Goal: Task Accomplishment & Management: Manage account settings

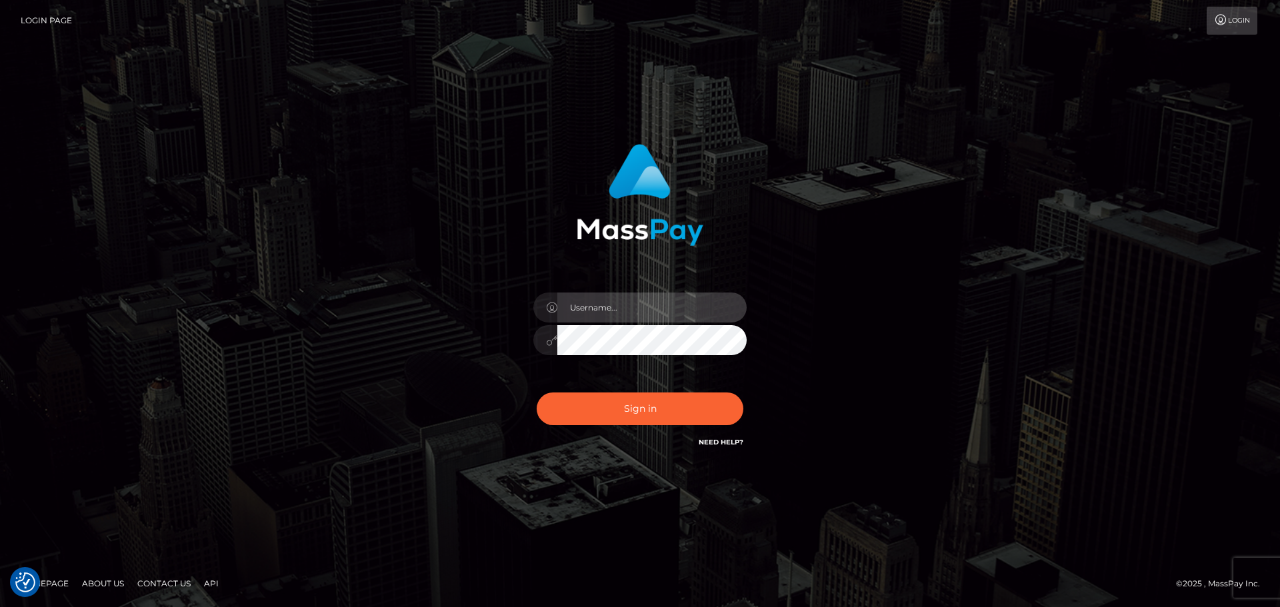
click at [652, 295] on input "text" at bounding box center [651, 308] width 189 height 30
type input "Michelle.T"
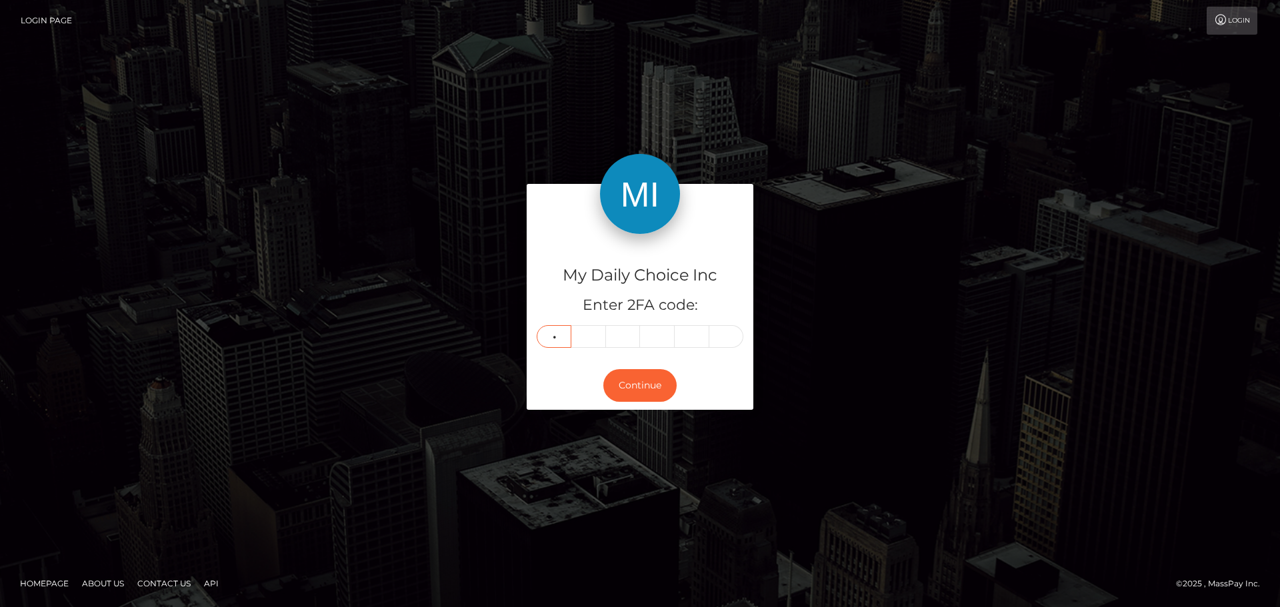
type input "4"
type input "8"
type input "3"
type input "6"
type input "9"
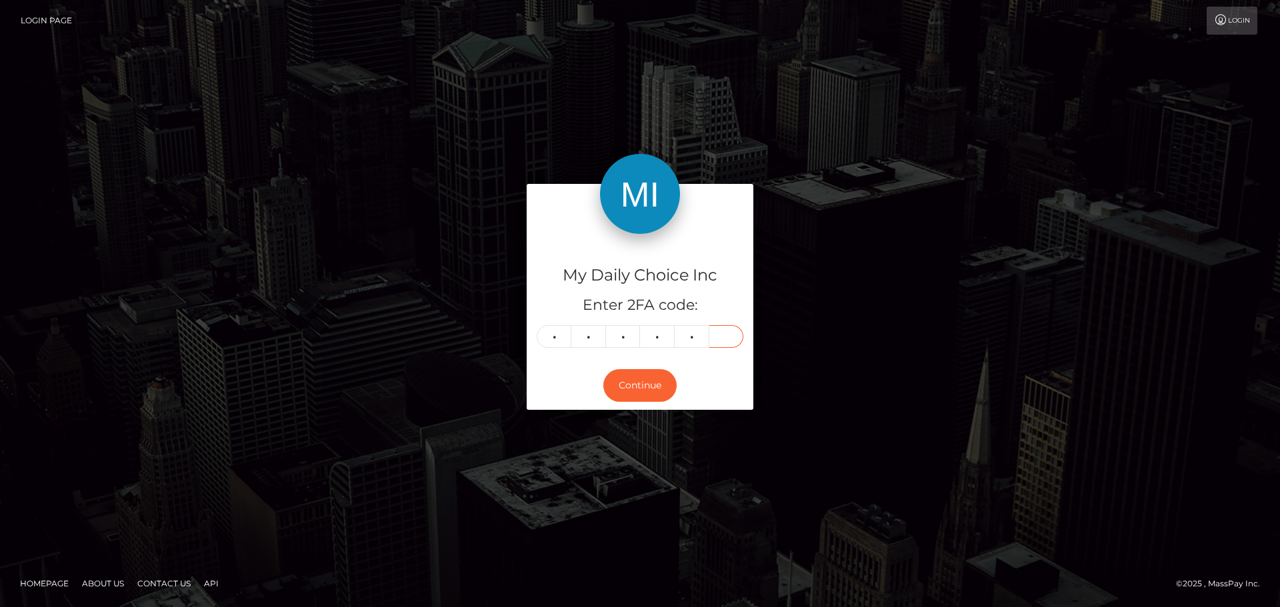
type input "7"
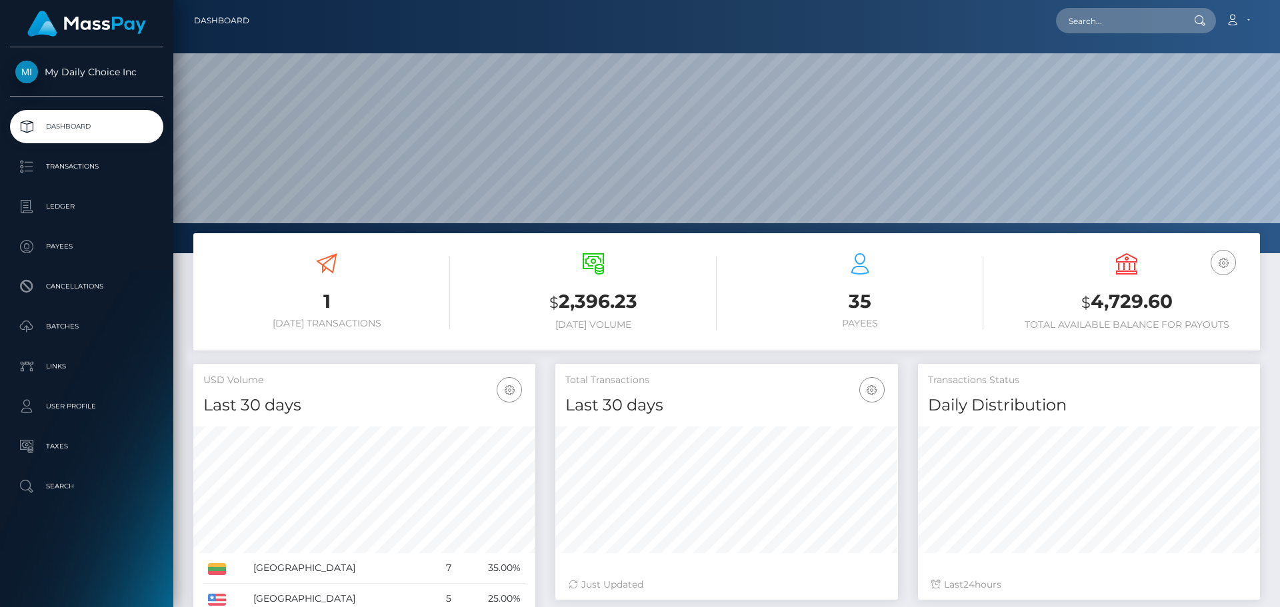
scroll to position [237, 343]
click at [71, 245] on p "Payees" at bounding box center [86, 247] width 143 height 20
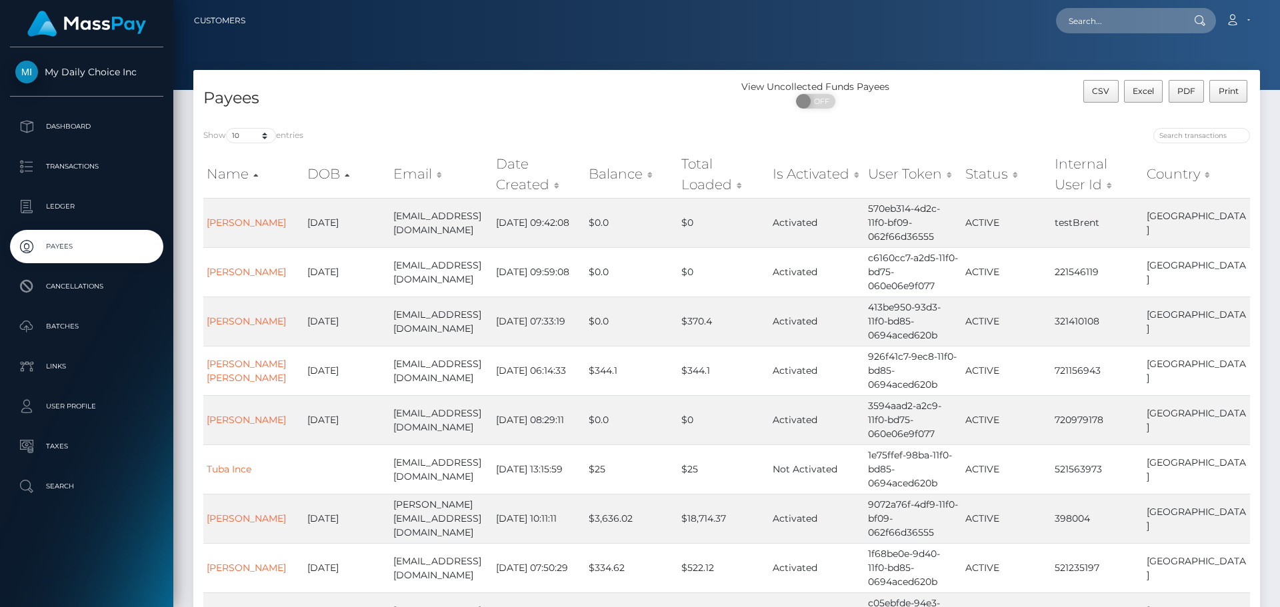
scroll to position [200, 0]
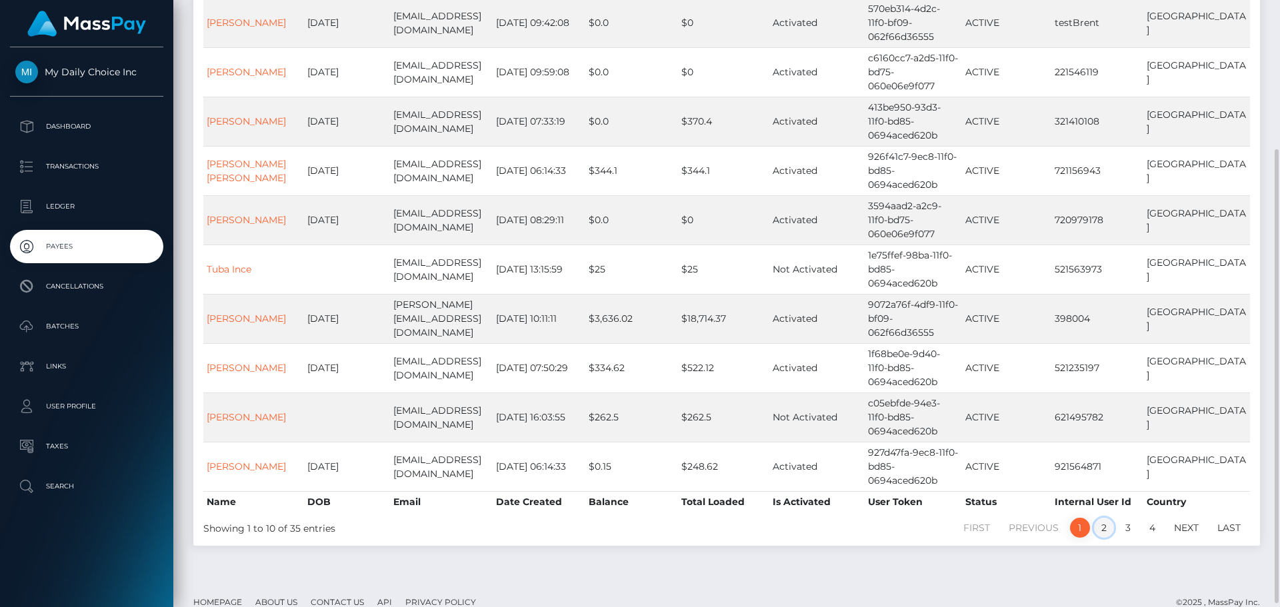
click at [1106, 518] on link "2" at bounding box center [1104, 528] width 20 height 20
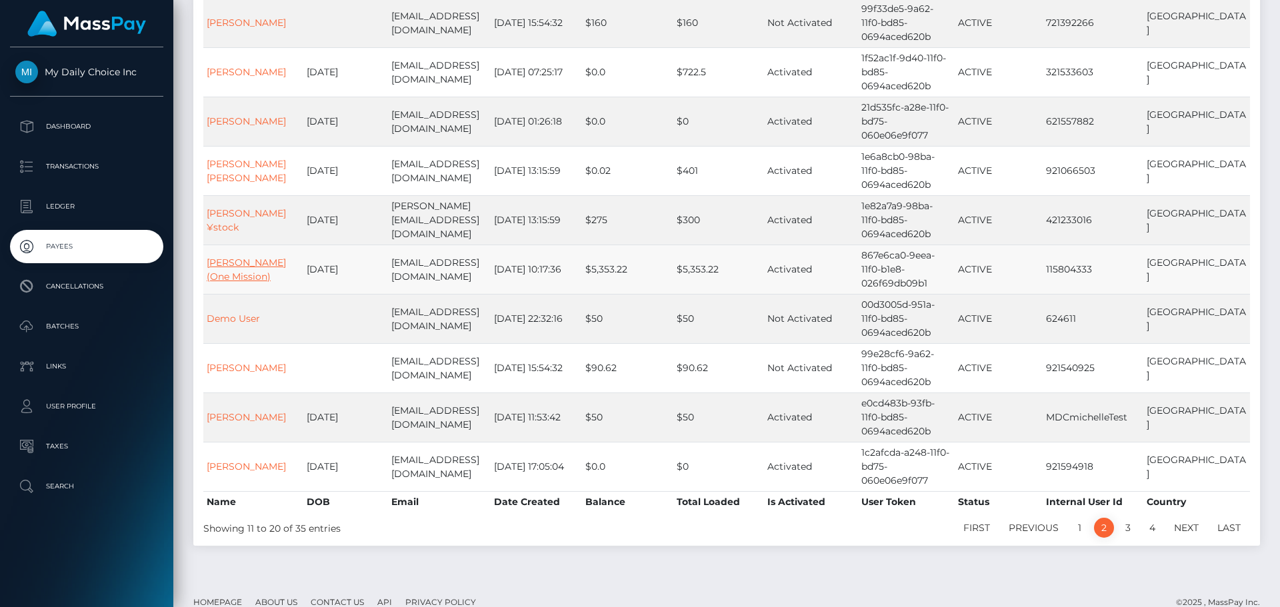
click at [227, 268] on link "Ali Saleh (One Mission)" at bounding box center [246, 270] width 79 height 26
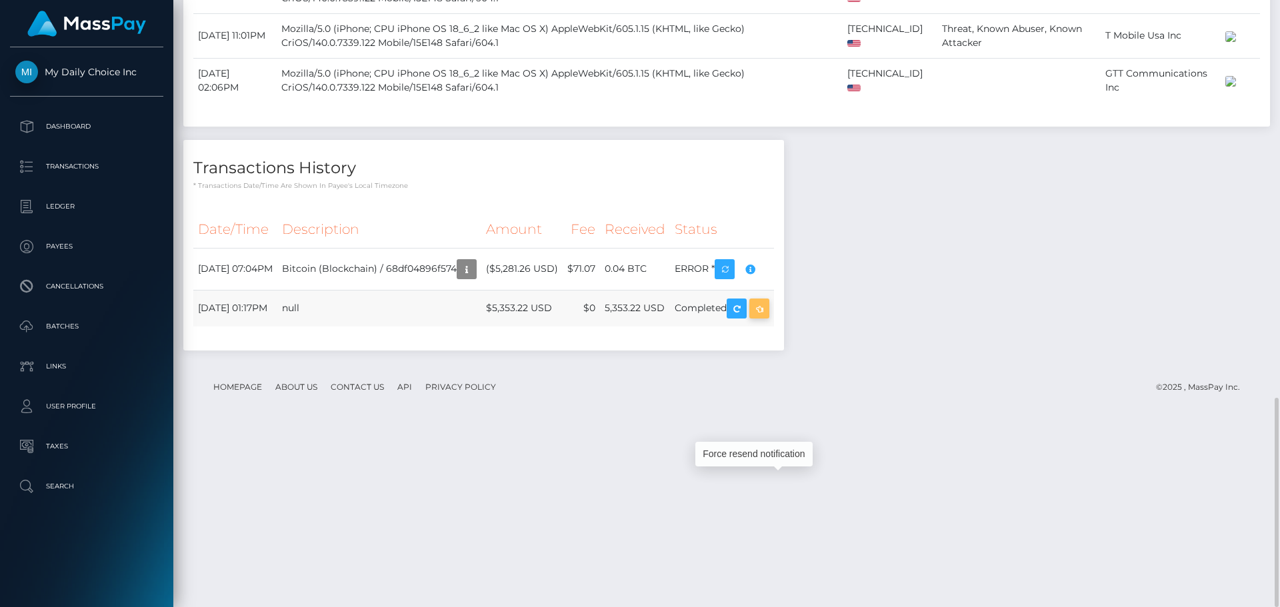
scroll to position [160, 343]
click at [767, 317] on icon "button" at bounding box center [759, 309] width 16 height 17
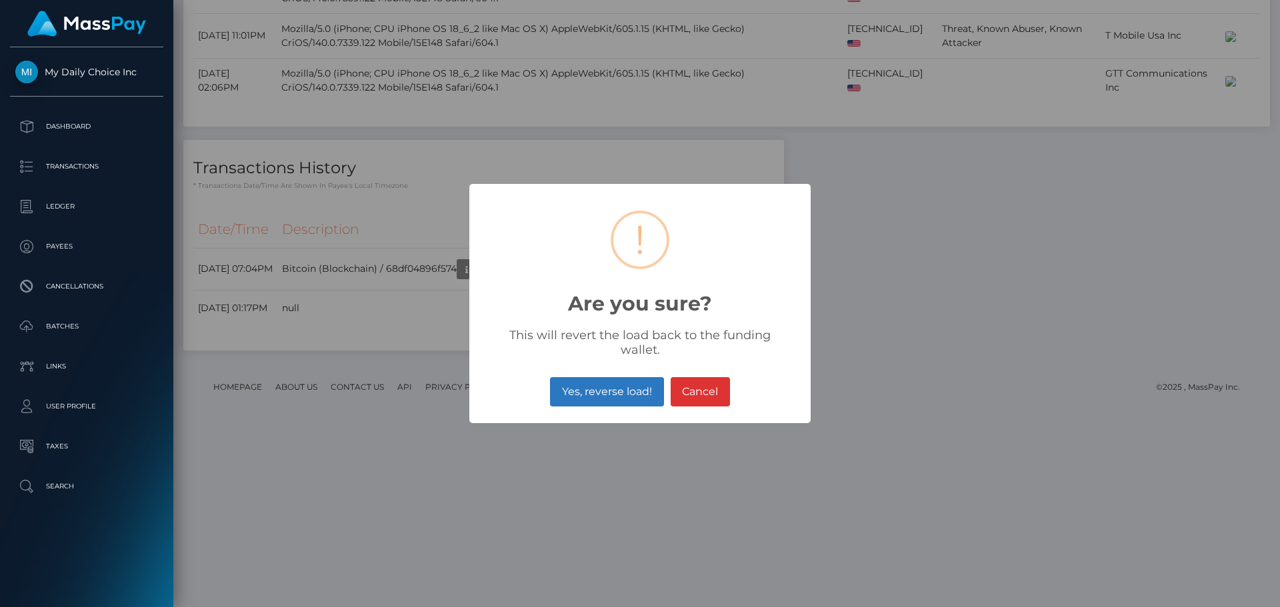
click at [610, 383] on button "Yes, reverse load!" at bounding box center [606, 391] width 113 height 29
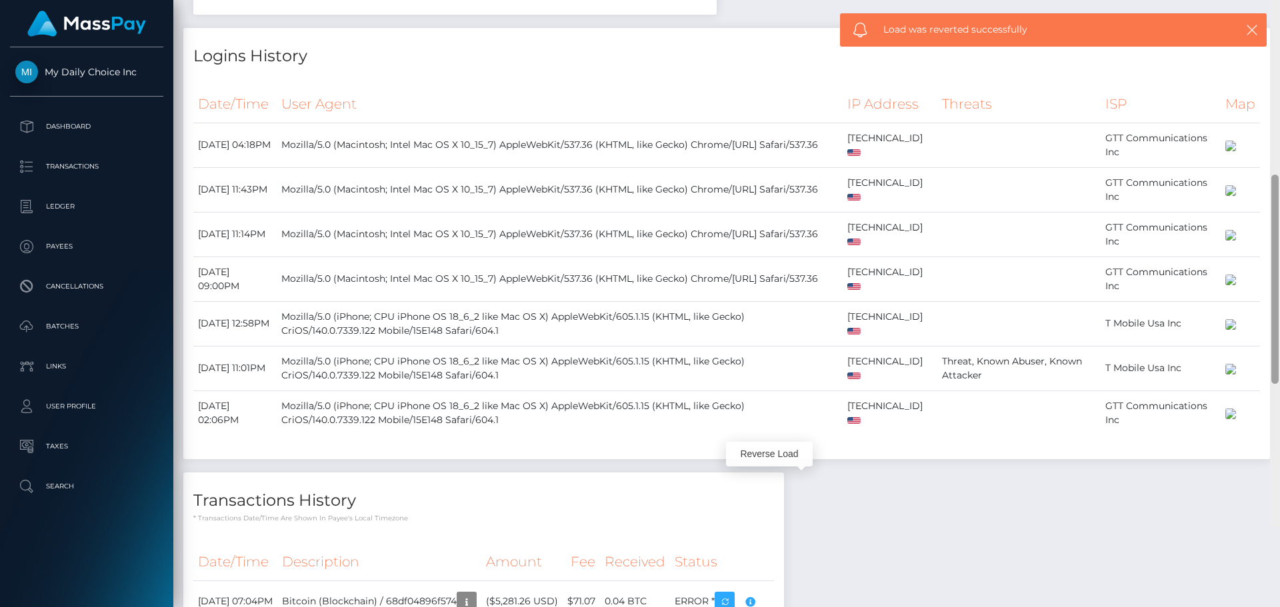
scroll to position [0, 0]
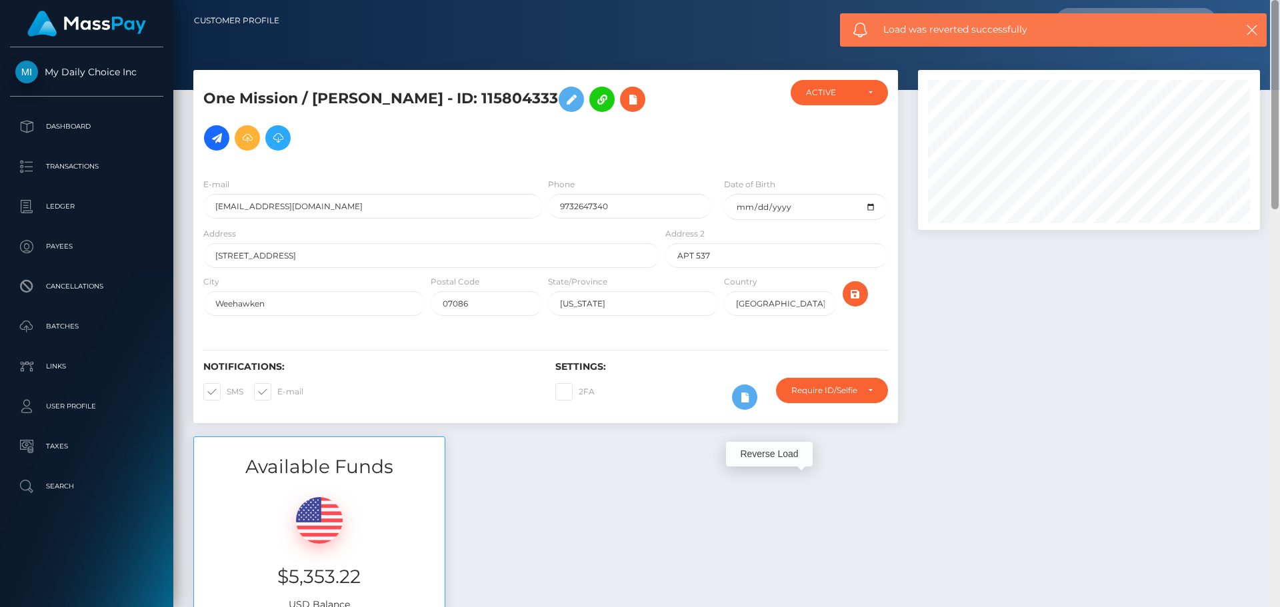
drag, startPoint x: 1275, startPoint y: 443, endPoint x: 1281, endPoint y: 1, distance: 441.4
click at [1279, 1] on html "My Daily Choice Inc Dashboard Transactions Ledger Payees Batches" at bounding box center [640, 303] width 1280 height 607
click at [235, 19] on link "Customer Profile" at bounding box center [236, 21] width 85 height 28
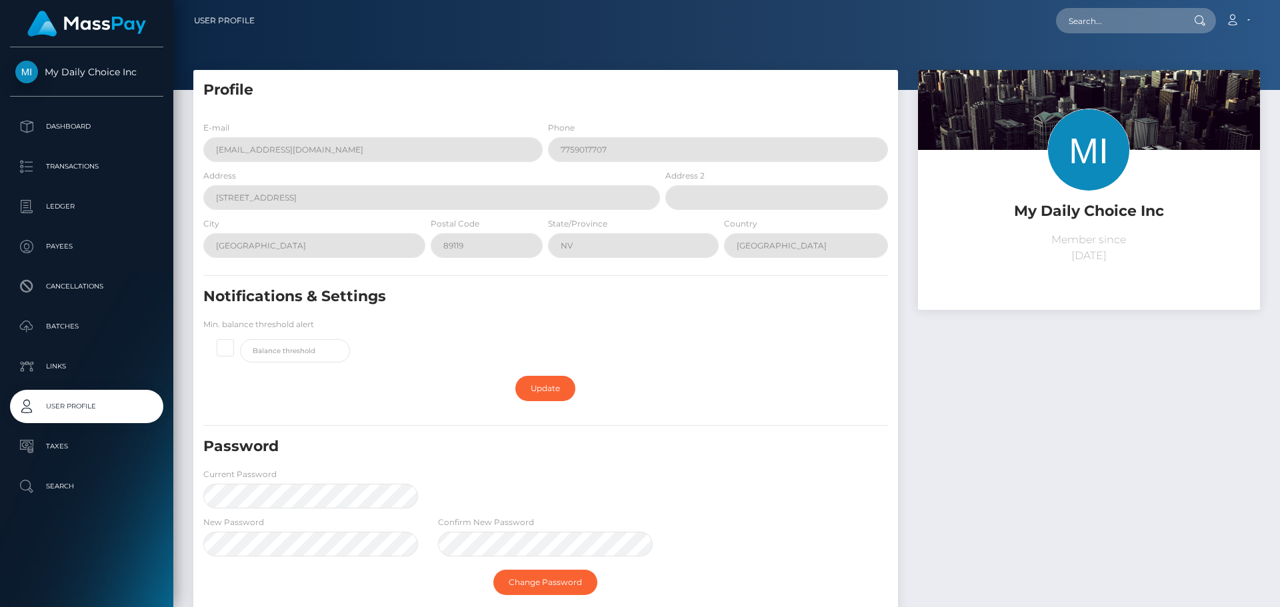
scroll to position [67, 0]
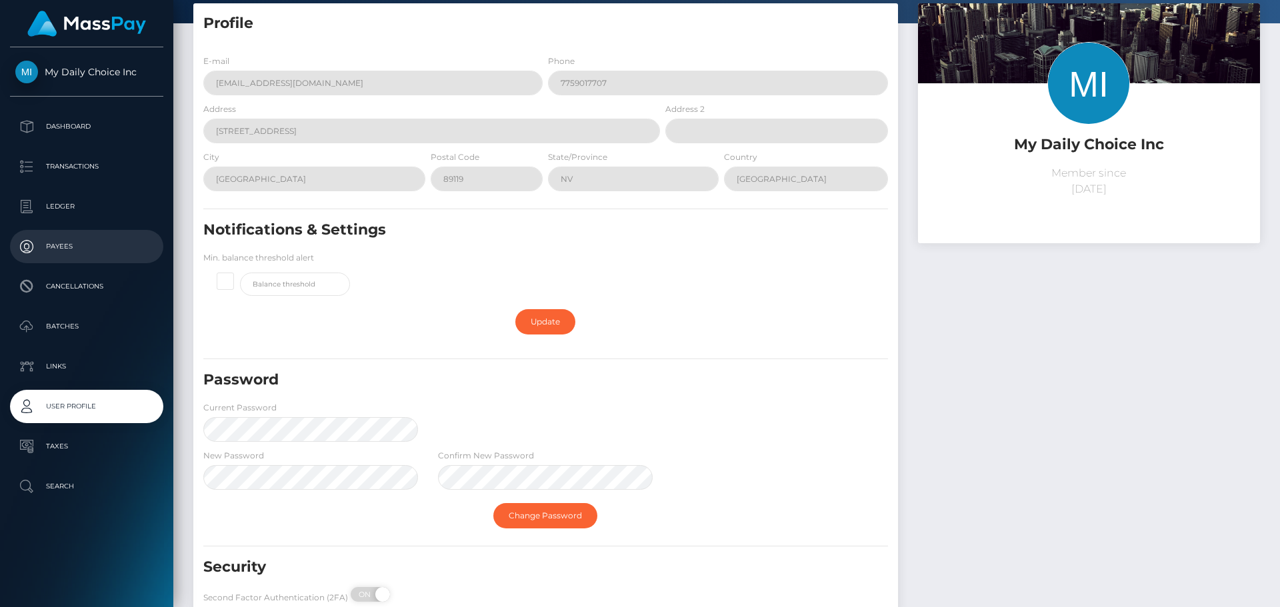
click at [70, 241] on p "Payees" at bounding box center [86, 247] width 143 height 20
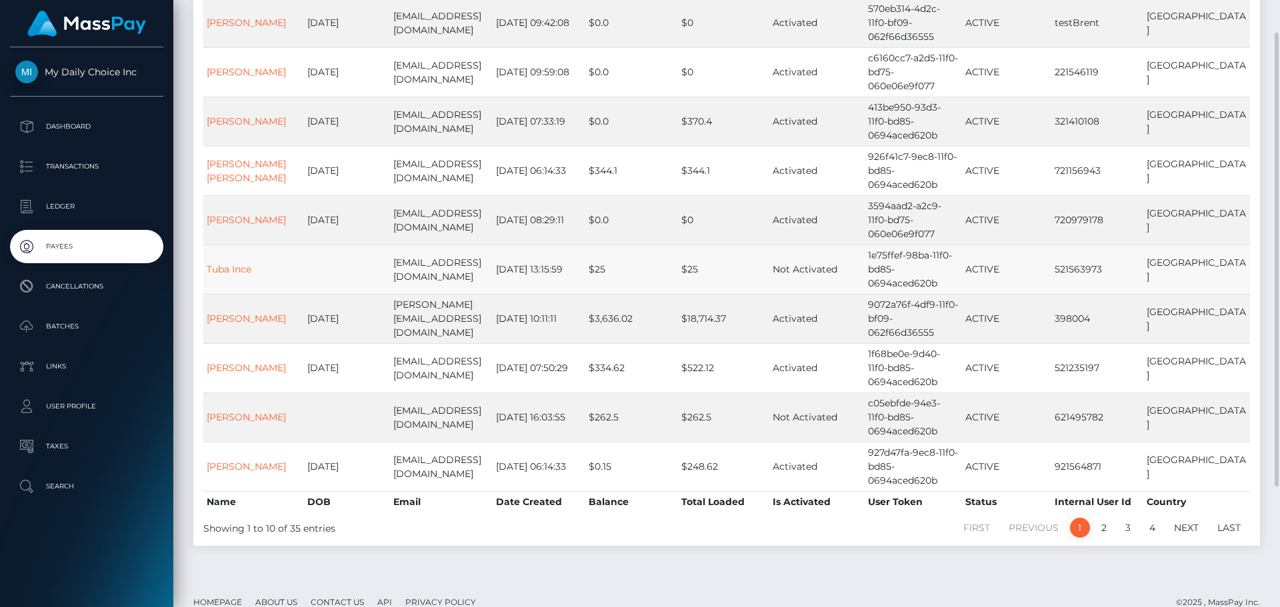
scroll to position [205, 0]
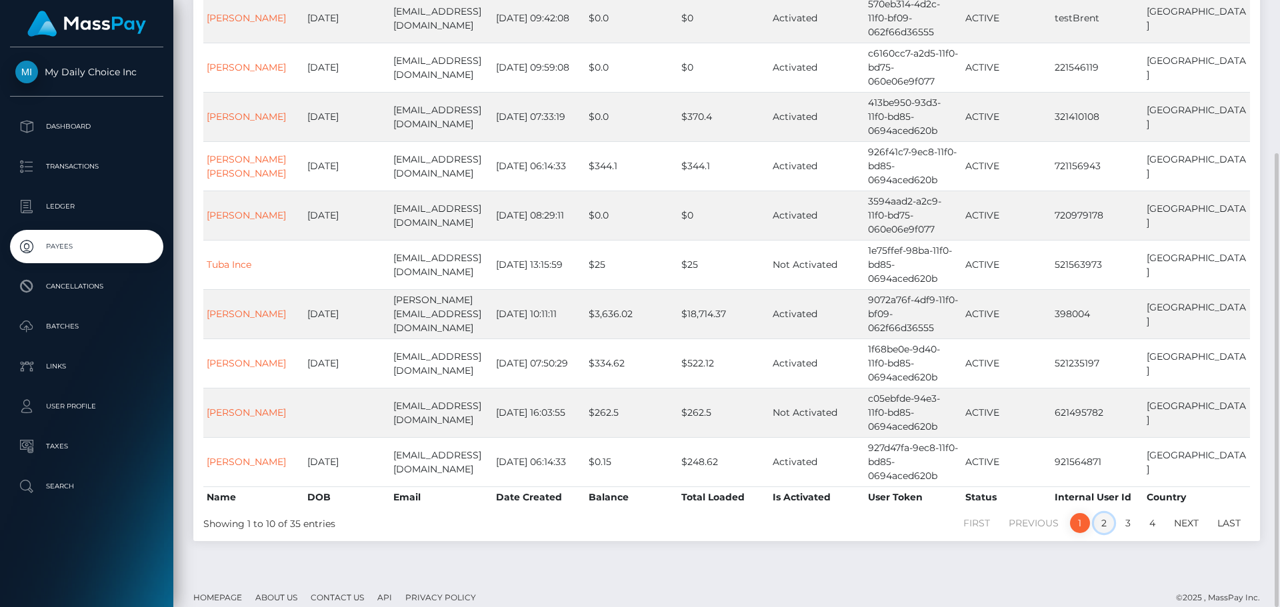
click at [1108, 513] on link "2" at bounding box center [1104, 523] width 20 height 20
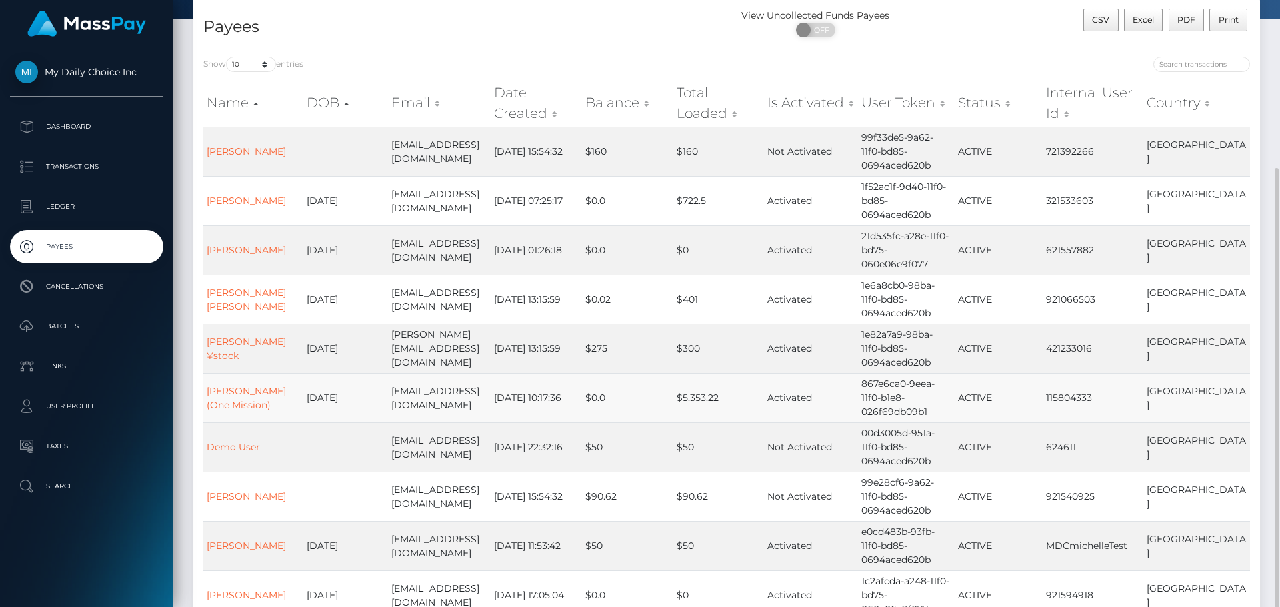
scroll to position [138, 0]
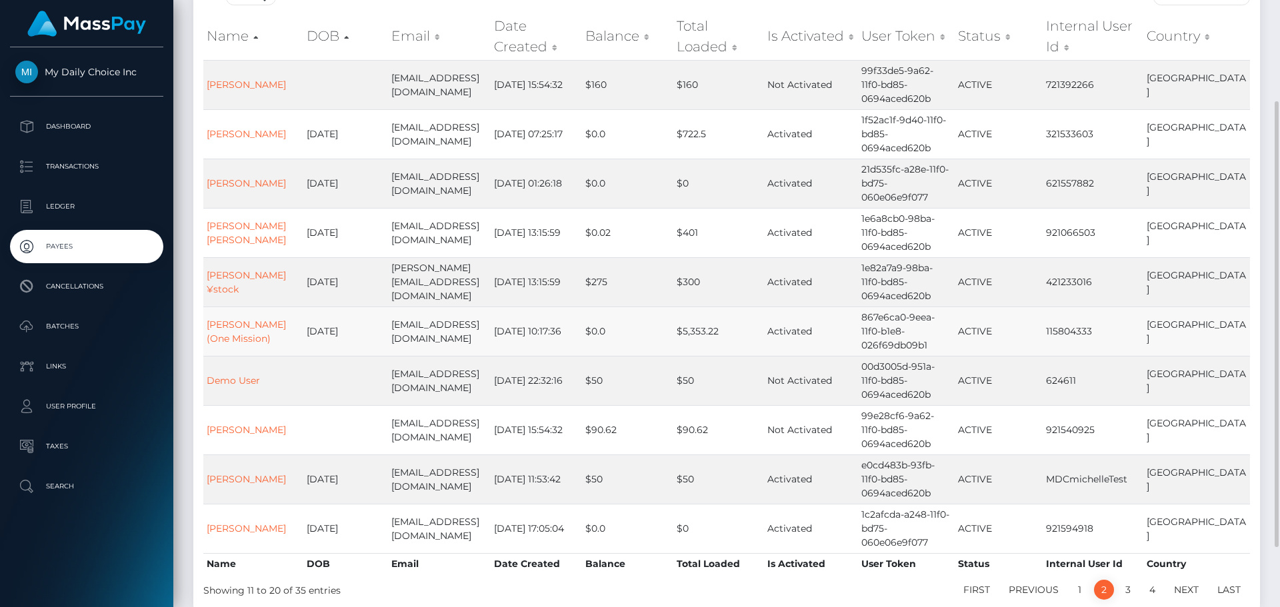
click at [228, 331] on td "Ali Saleh (One Mission)" at bounding box center [253, 331] width 100 height 49
click at [233, 343] on link "Ali Saleh (One Mission)" at bounding box center [246, 332] width 79 height 26
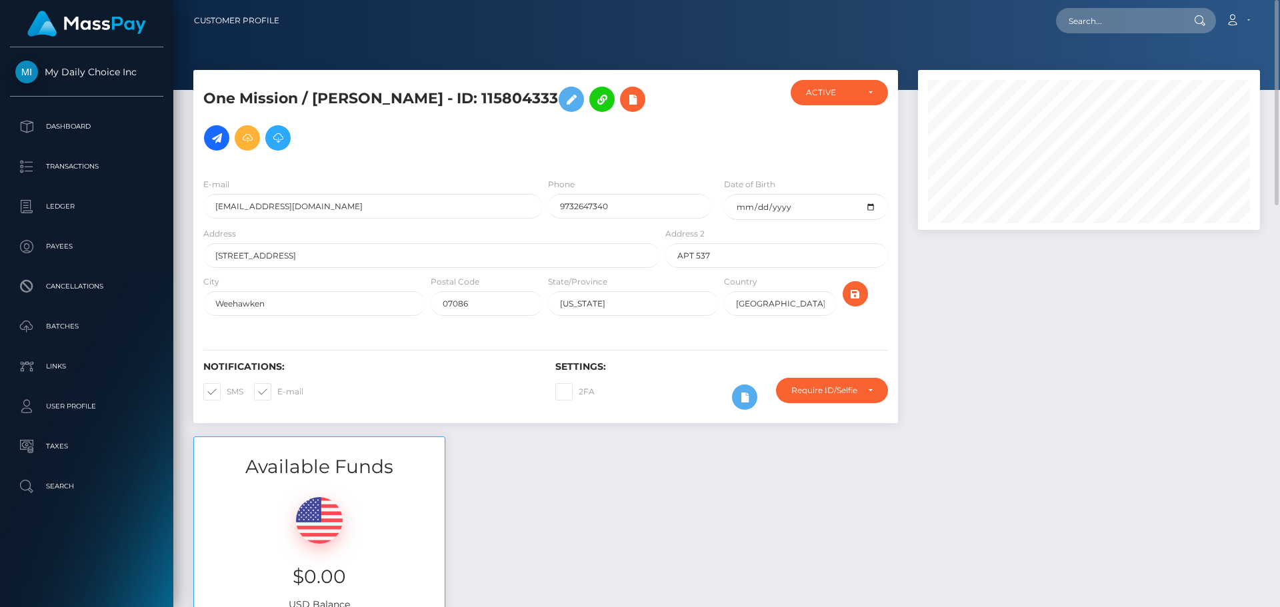
scroll to position [133, 0]
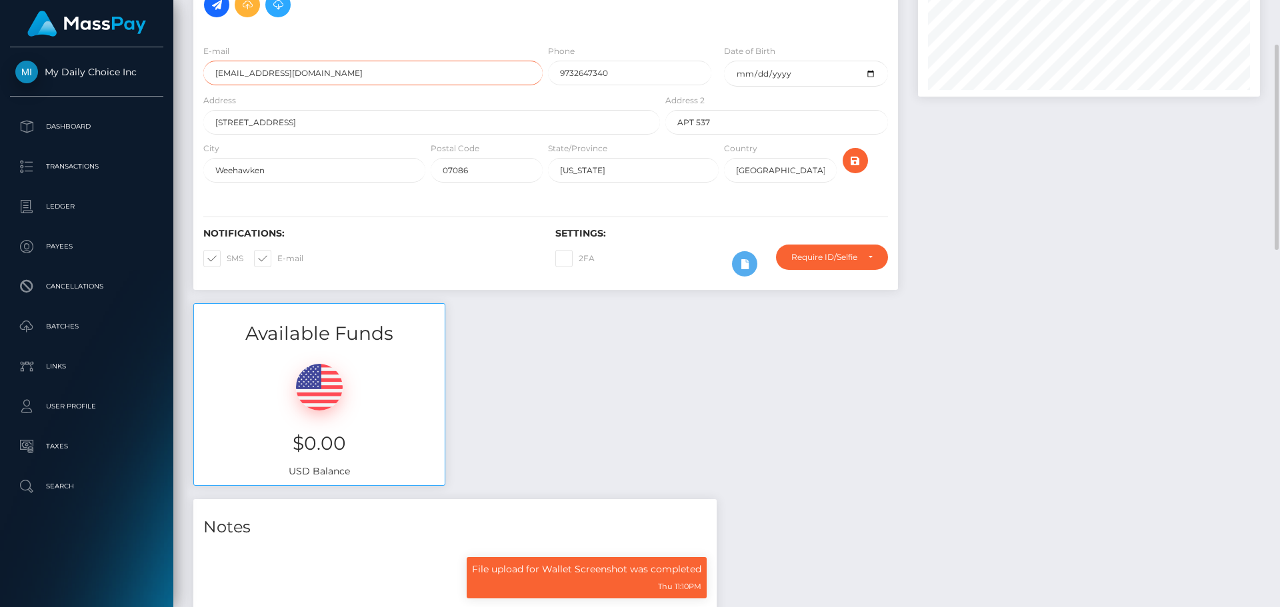
drag, startPoint x: 307, startPoint y: 76, endPoint x: 212, endPoint y: 73, distance: 95.4
click at [212, 73] on input "[EMAIL_ADDRESS][DOMAIN_NAME]" at bounding box center [372, 73] width 339 height 25
click at [583, 387] on div "Available Funds $0.00 USD Balance" at bounding box center [726, 401] width 1087 height 196
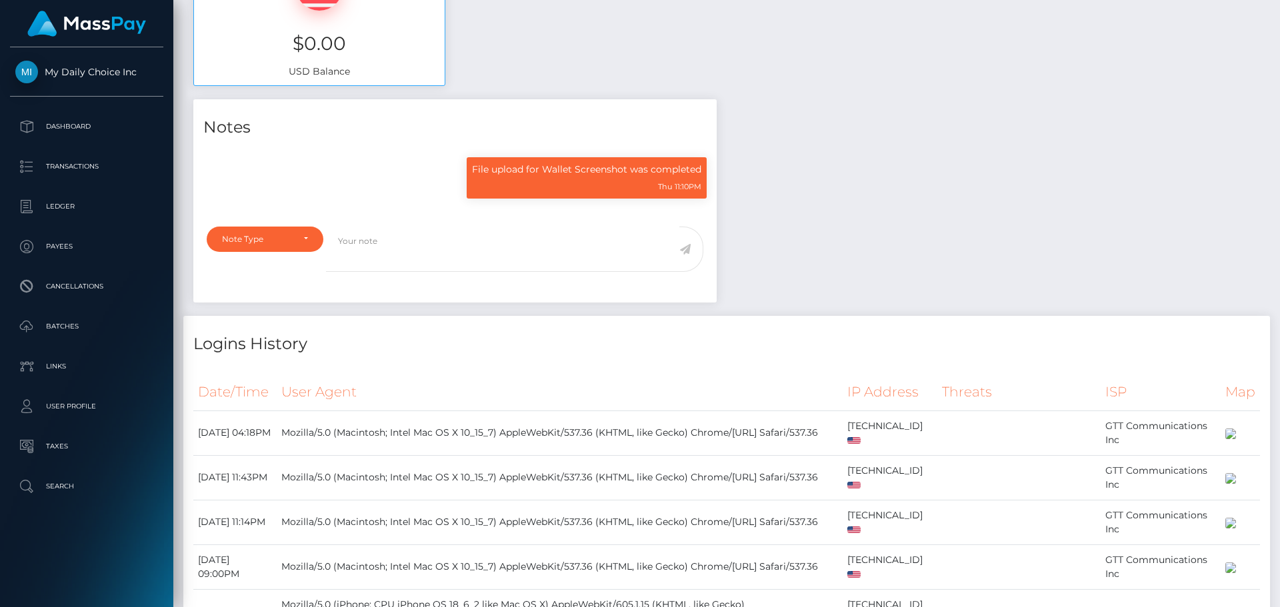
scroll to position [160, 343]
click at [66, 169] on p "Transactions" at bounding box center [86, 167] width 143 height 20
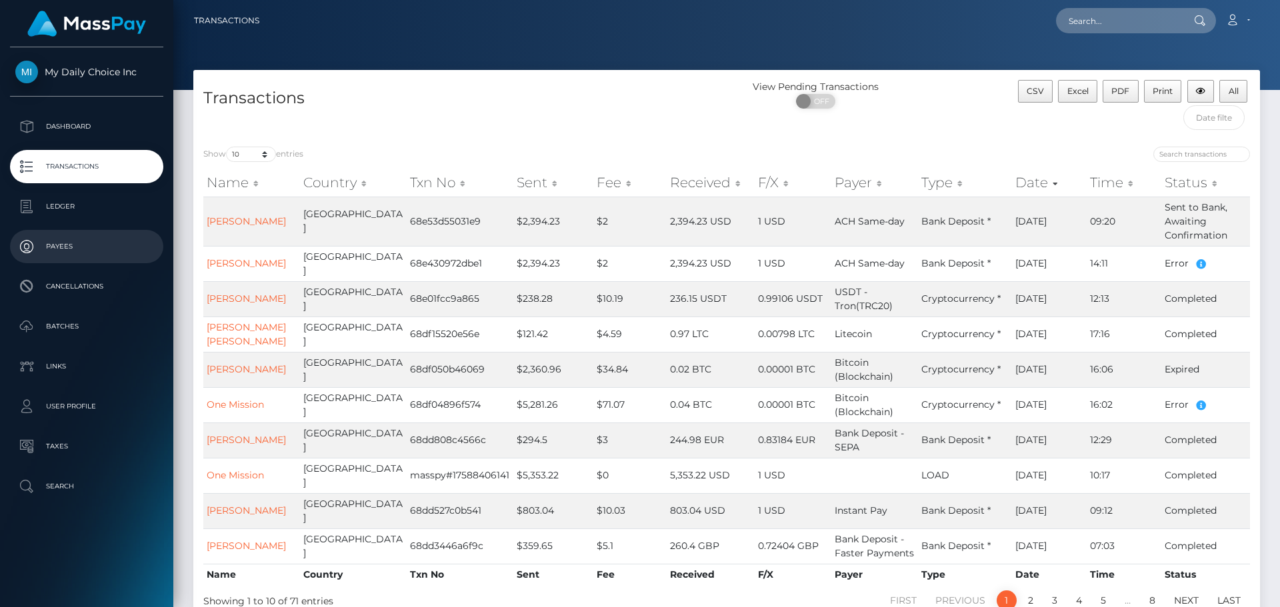
click at [62, 246] on p "Payees" at bounding box center [86, 247] width 143 height 20
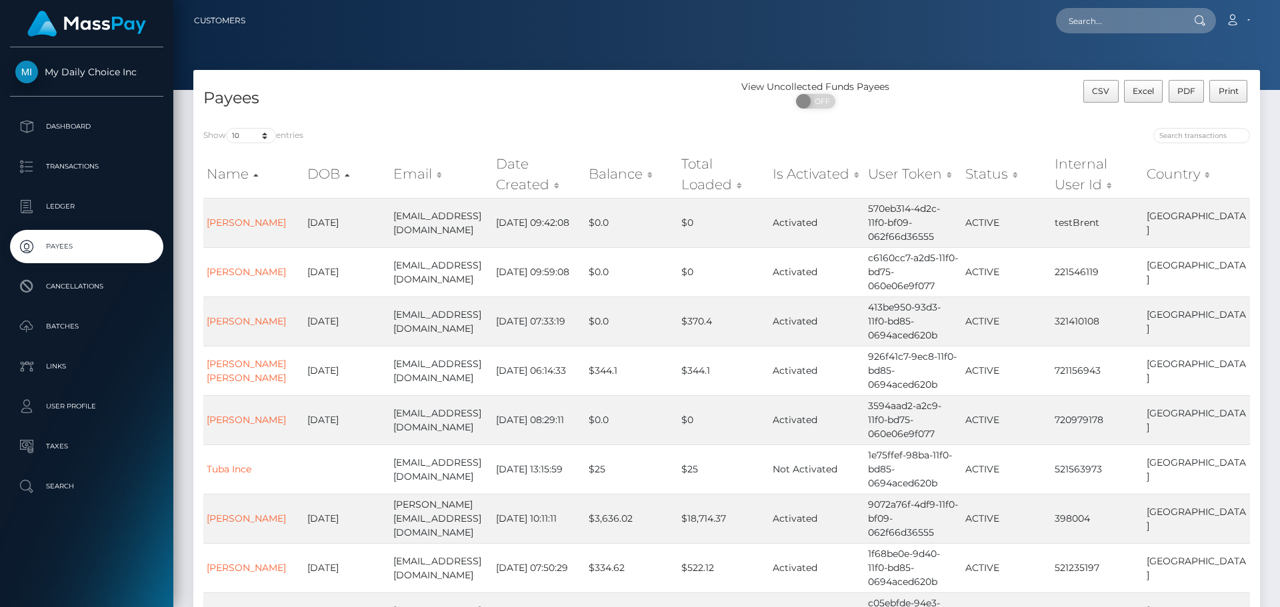
scroll to position [200, 0]
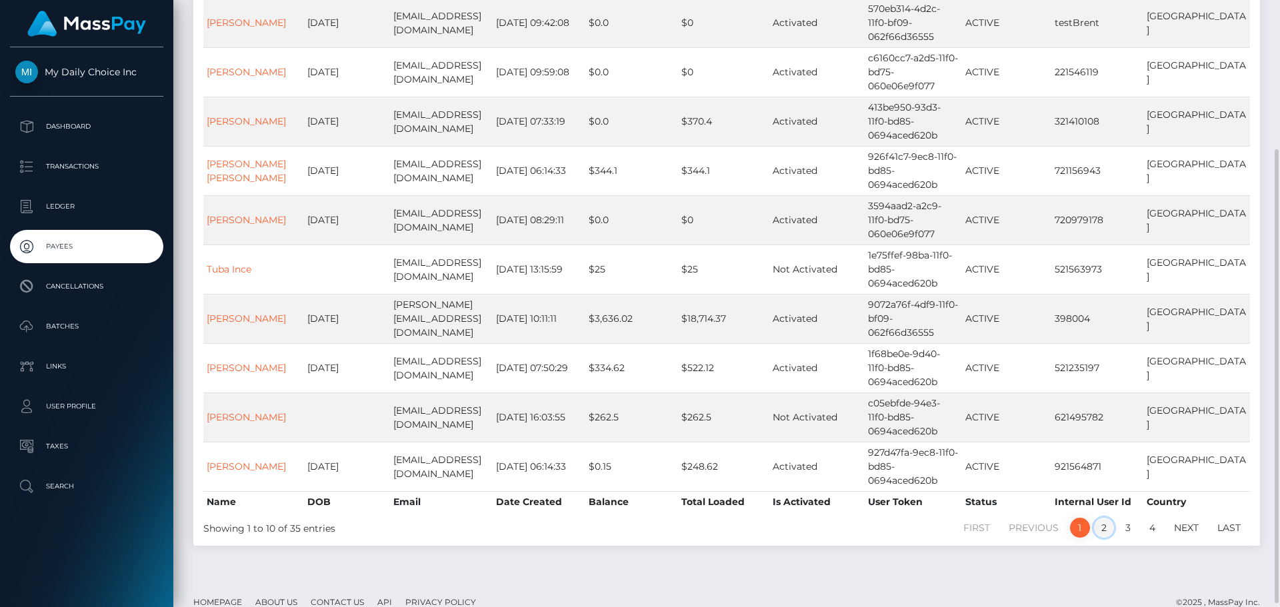
click at [1105, 518] on link "2" at bounding box center [1104, 528] width 20 height 20
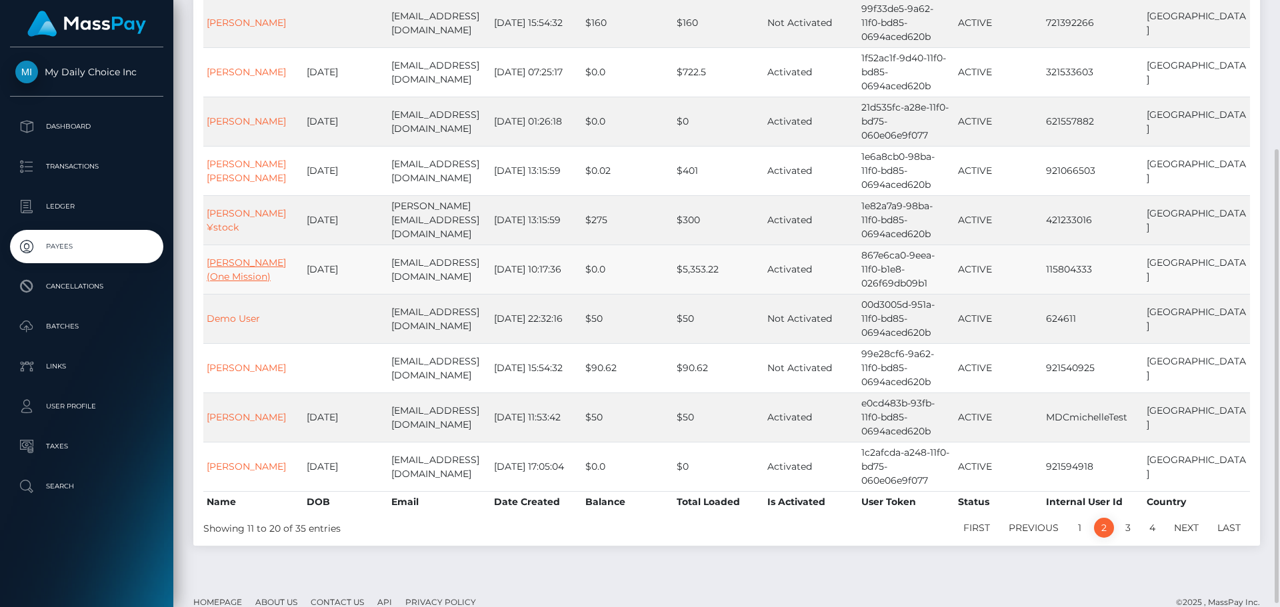
click at [241, 270] on link "Ali Saleh (One Mission)" at bounding box center [246, 270] width 79 height 26
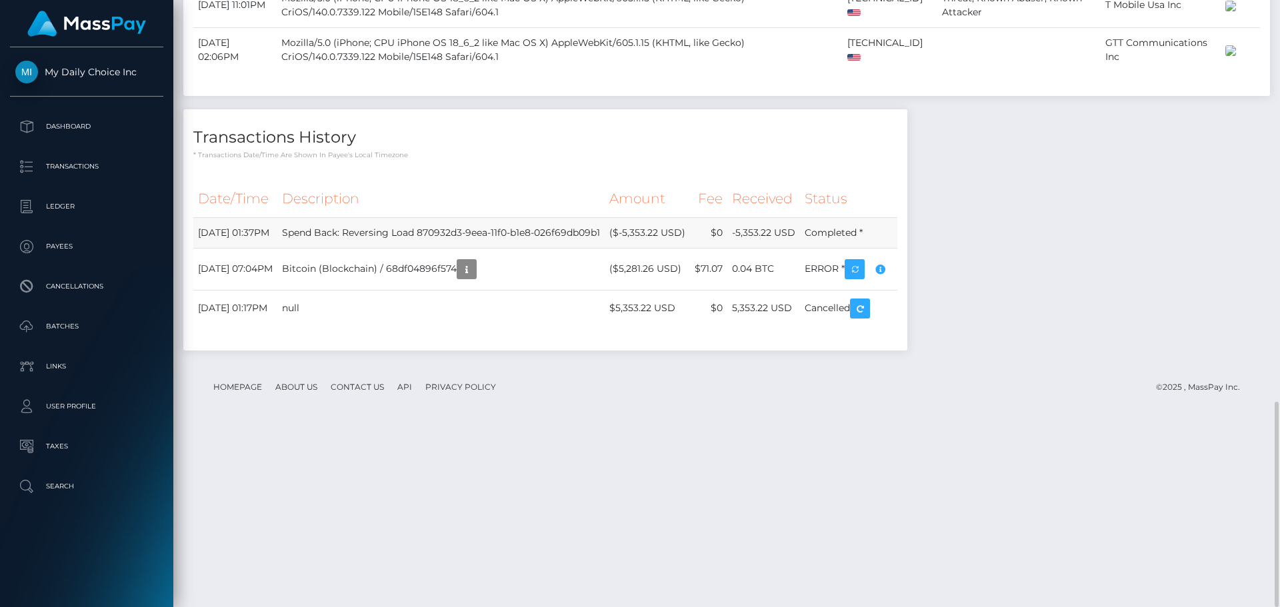
scroll to position [851, 0]
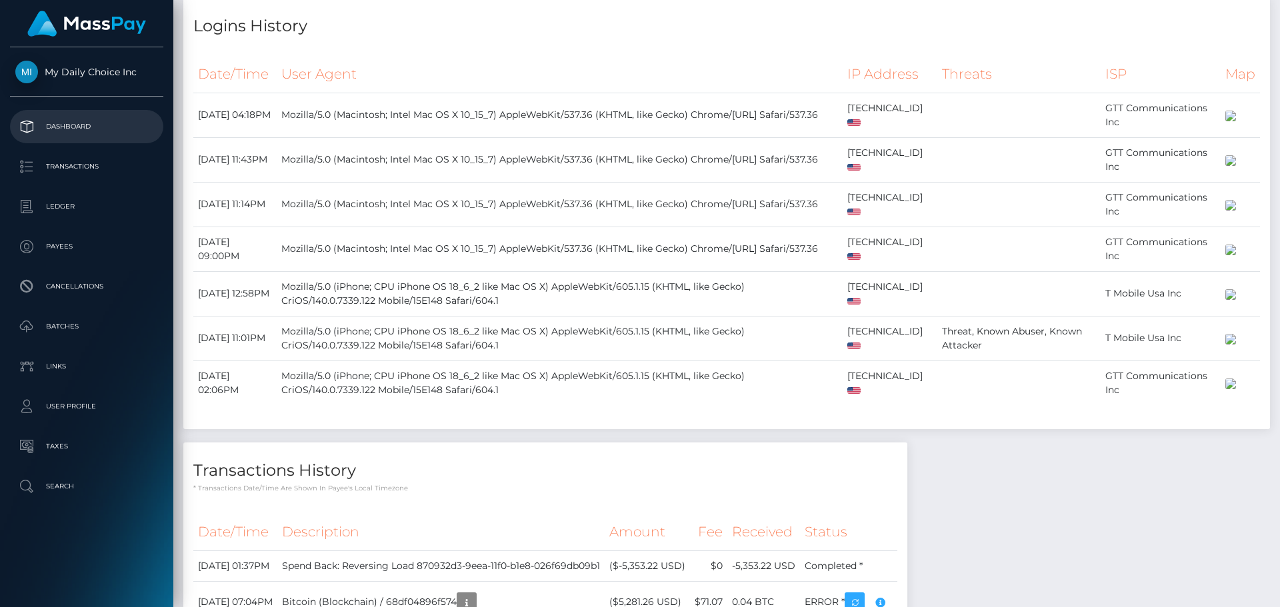
click at [63, 125] on p "Dashboard" at bounding box center [86, 127] width 143 height 20
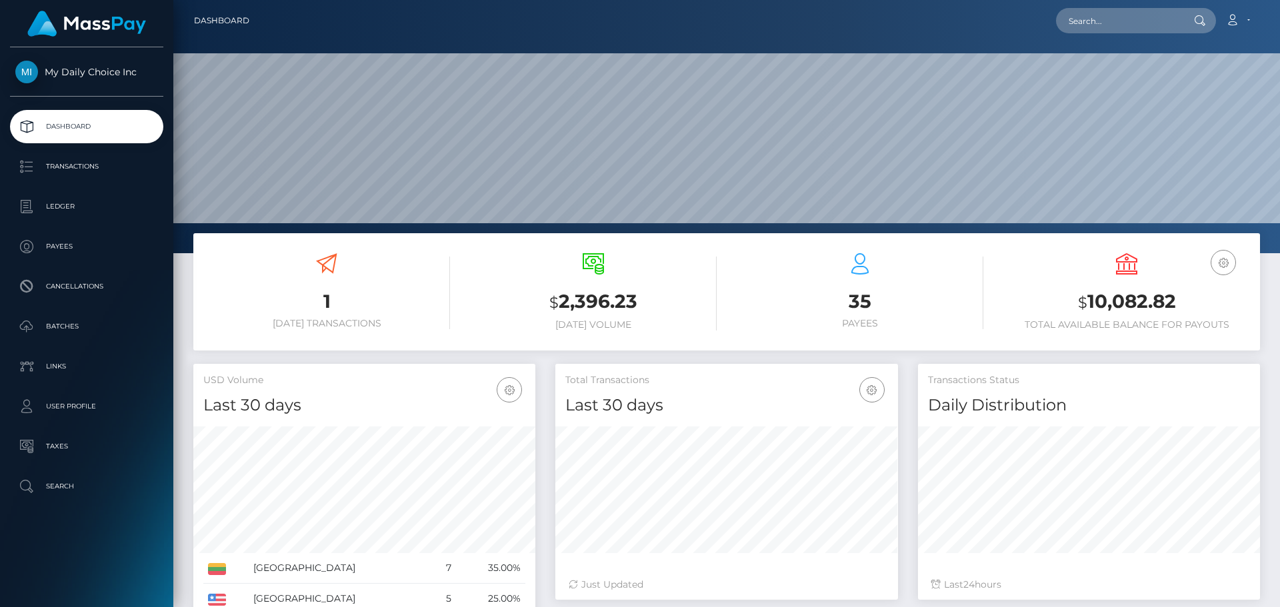
scroll to position [237, 343]
